Goal: Complete application form

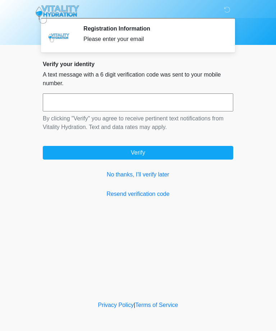
click at [153, 177] on link "No thanks, I'll verify later" at bounding box center [138, 175] width 191 height 9
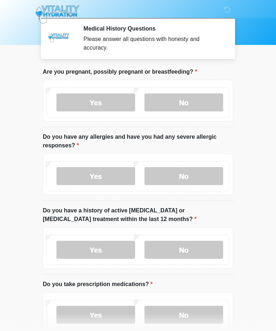
click at [190, 102] on label "No" at bounding box center [184, 103] width 79 height 18
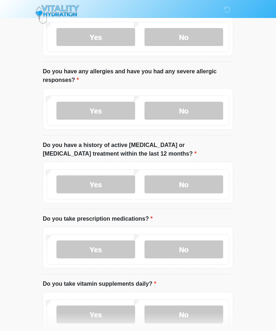
scroll to position [66, 0]
click at [195, 108] on label "No" at bounding box center [184, 111] width 79 height 18
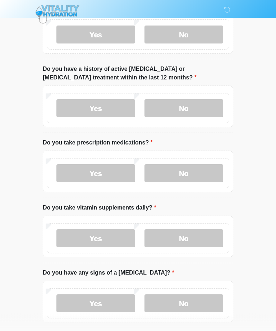
scroll to position [142, 0]
click at [200, 113] on label "No" at bounding box center [184, 108] width 79 height 18
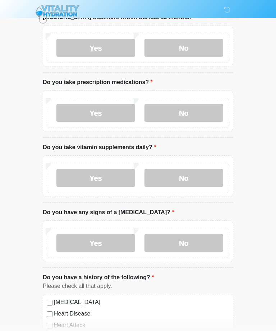
scroll to position [202, 0]
click at [194, 113] on label "No" at bounding box center [184, 113] width 79 height 18
click at [85, 110] on label "Yes" at bounding box center [96, 113] width 79 height 18
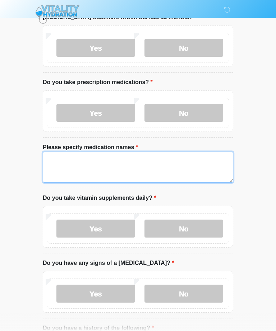
click at [173, 158] on textarea "Please specify medication names" at bounding box center [138, 167] width 191 height 31
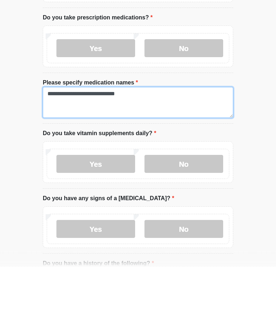
type textarea "**********"
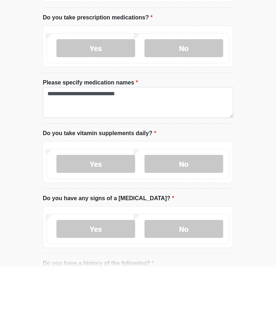
click at [183, 220] on label "No" at bounding box center [184, 229] width 79 height 18
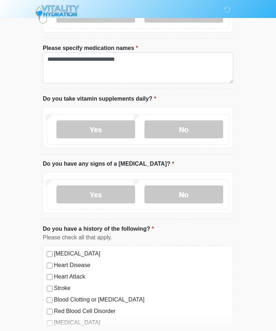
scroll to position [304, 0]
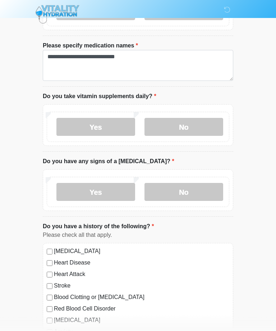
click at [199, 191] on label "No" at bounding box center [184, 193] width 79 height 18
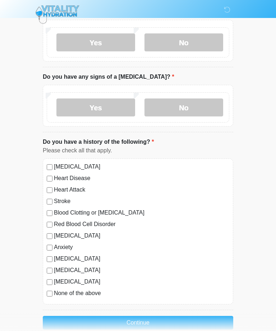
scroll to position [402, 0]
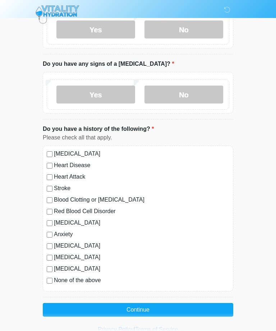
click at [146, 311] on button "Continue" at bounding box center [138, 310] width 191 height 14
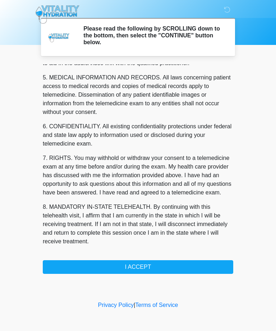
scroll to position [230, 0]
click at [185, 270] on button "I ACCEPT" at bounding box center [138, 268] width 191 height 14
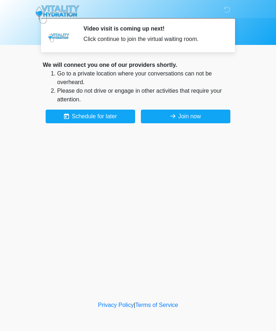
click at [198, 114] on button "Join now" at bounding box center [186, 117] width 90 height 14
